Goal: Transaction & Acquisition: Download file/media

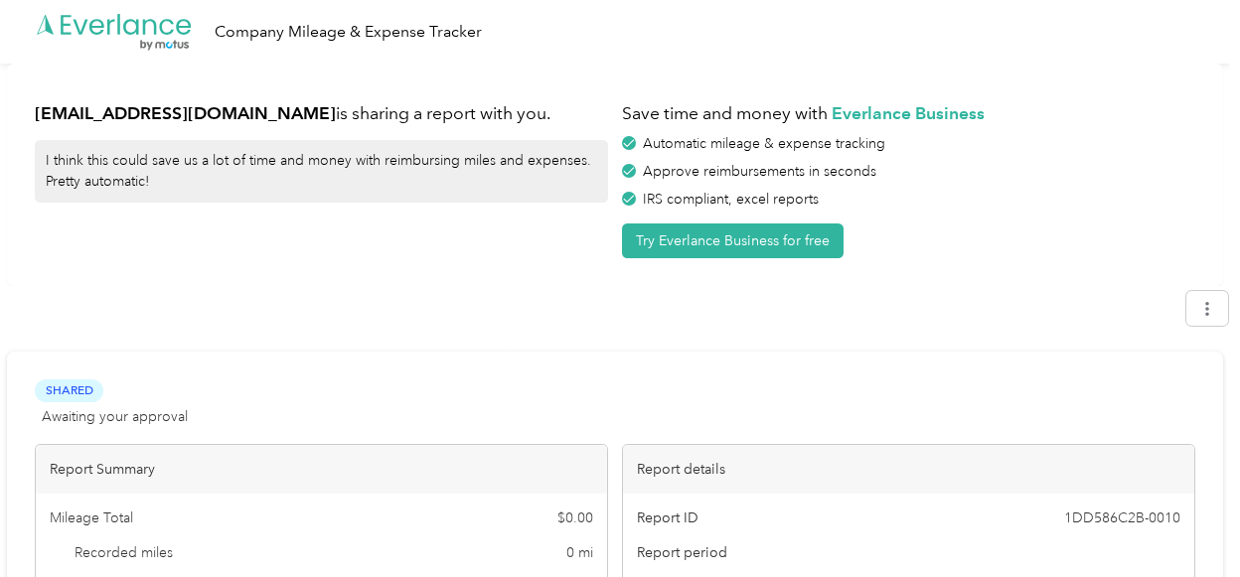
click at [520, 301] on div at bounding box center [615, 312] width 1226 height 42
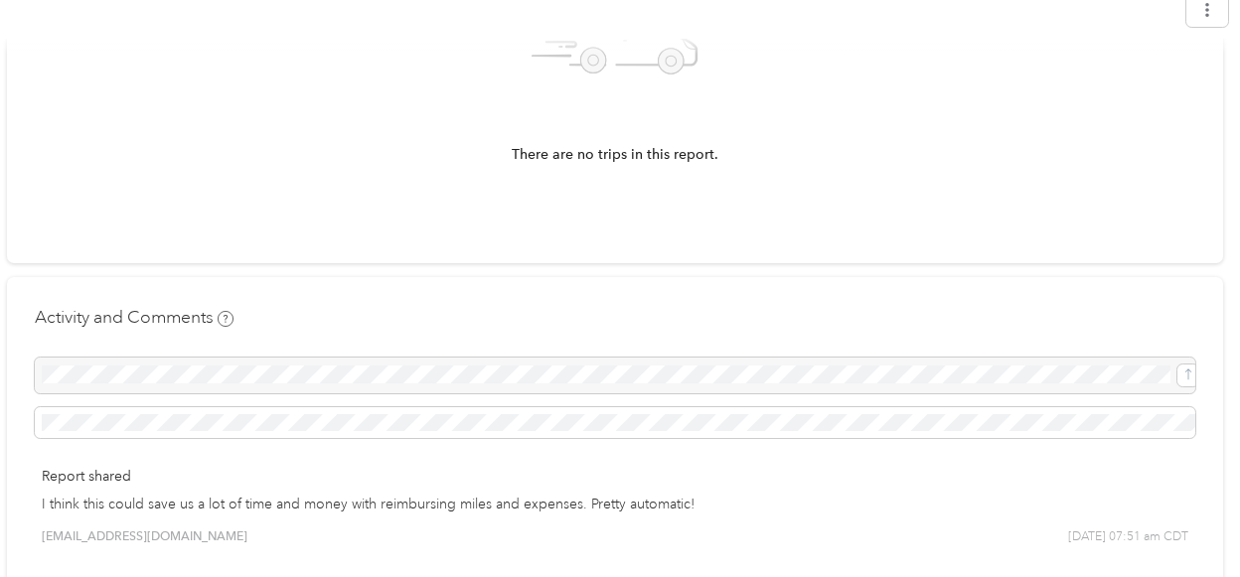
scroll to position [954, 0]
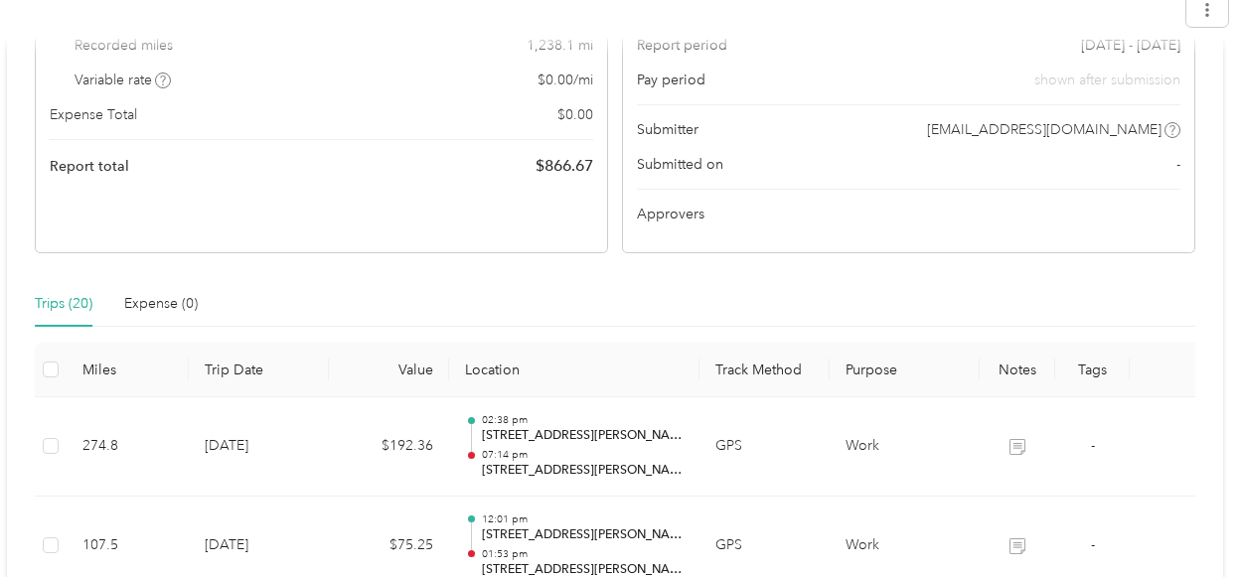
scroll to position [509, 0]
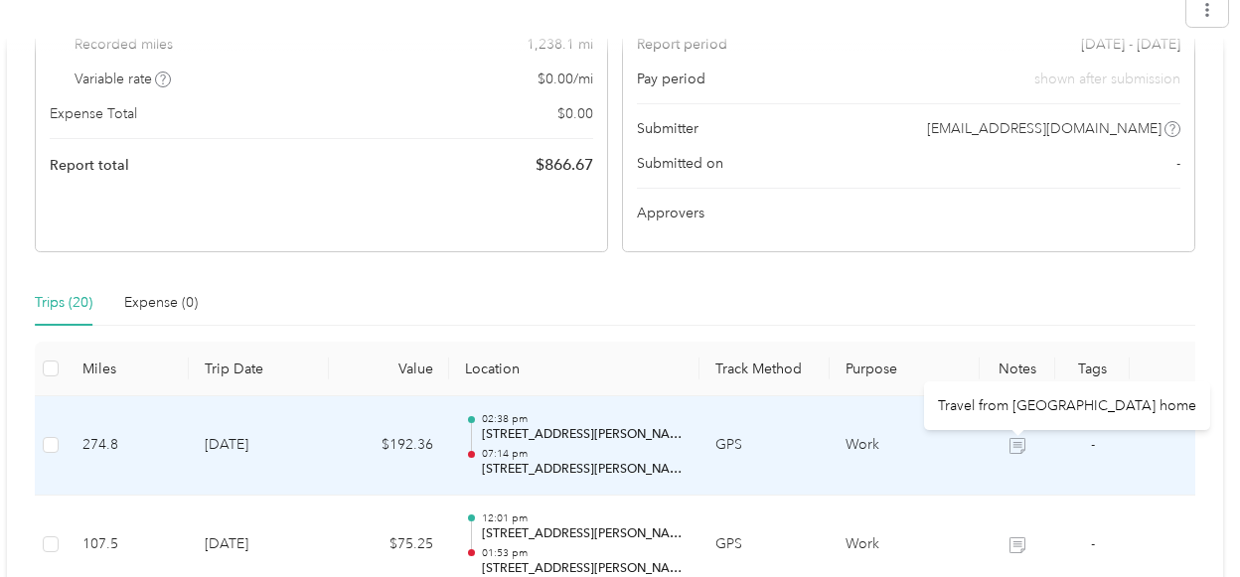
click at [1024, 439] on icon at bounding box center [1017, 446] width 16 height 16
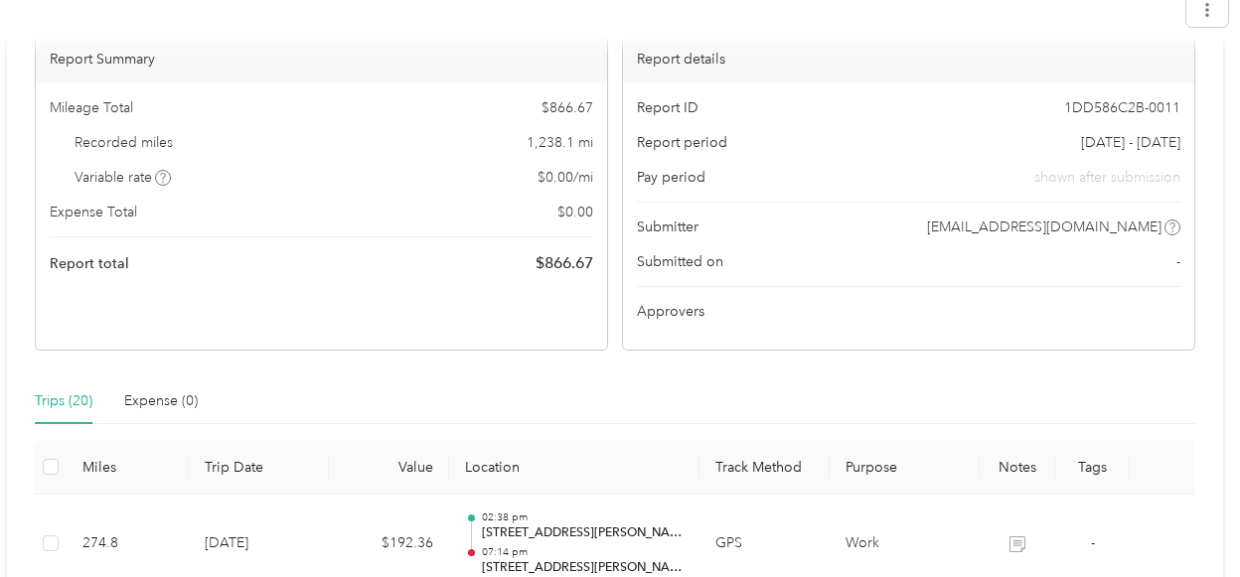
scroll to position [409, 0]
click at [1221, 25] on button "button" at bounding box center [1207, 9] width 42 height 35
click at [1156, 93] on span "Download" at bounding box center [1160, 103] width 66 height 21
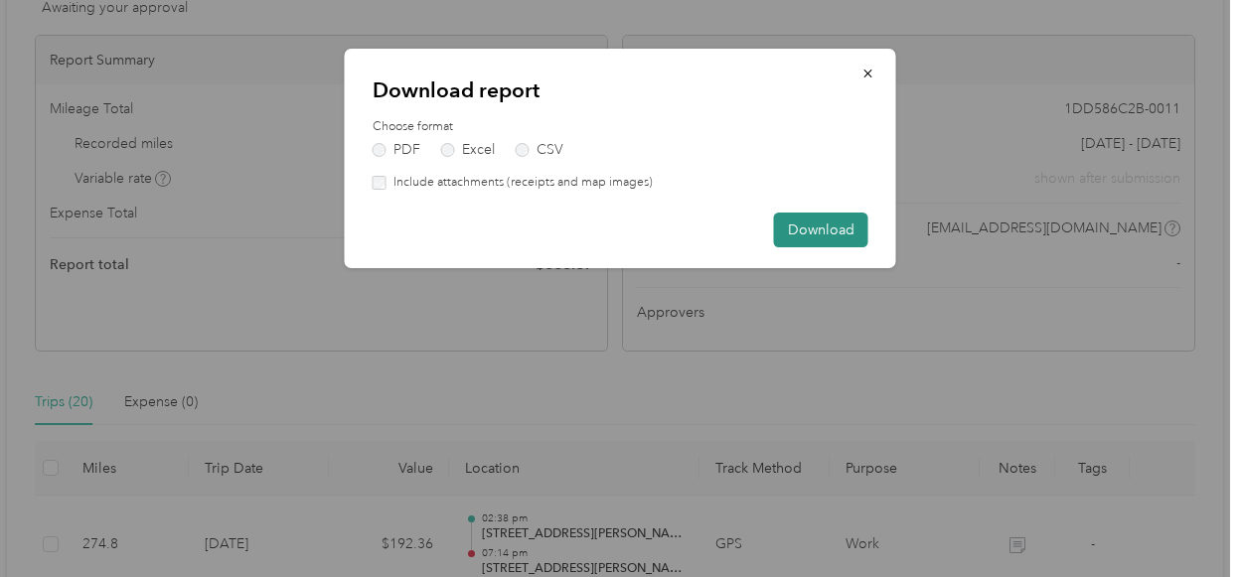
click at [802, 227] on button "Download" at bounding box center [821, 230] width 94 height 35
